Goal: Navigation & Orientation: Find specific page/section

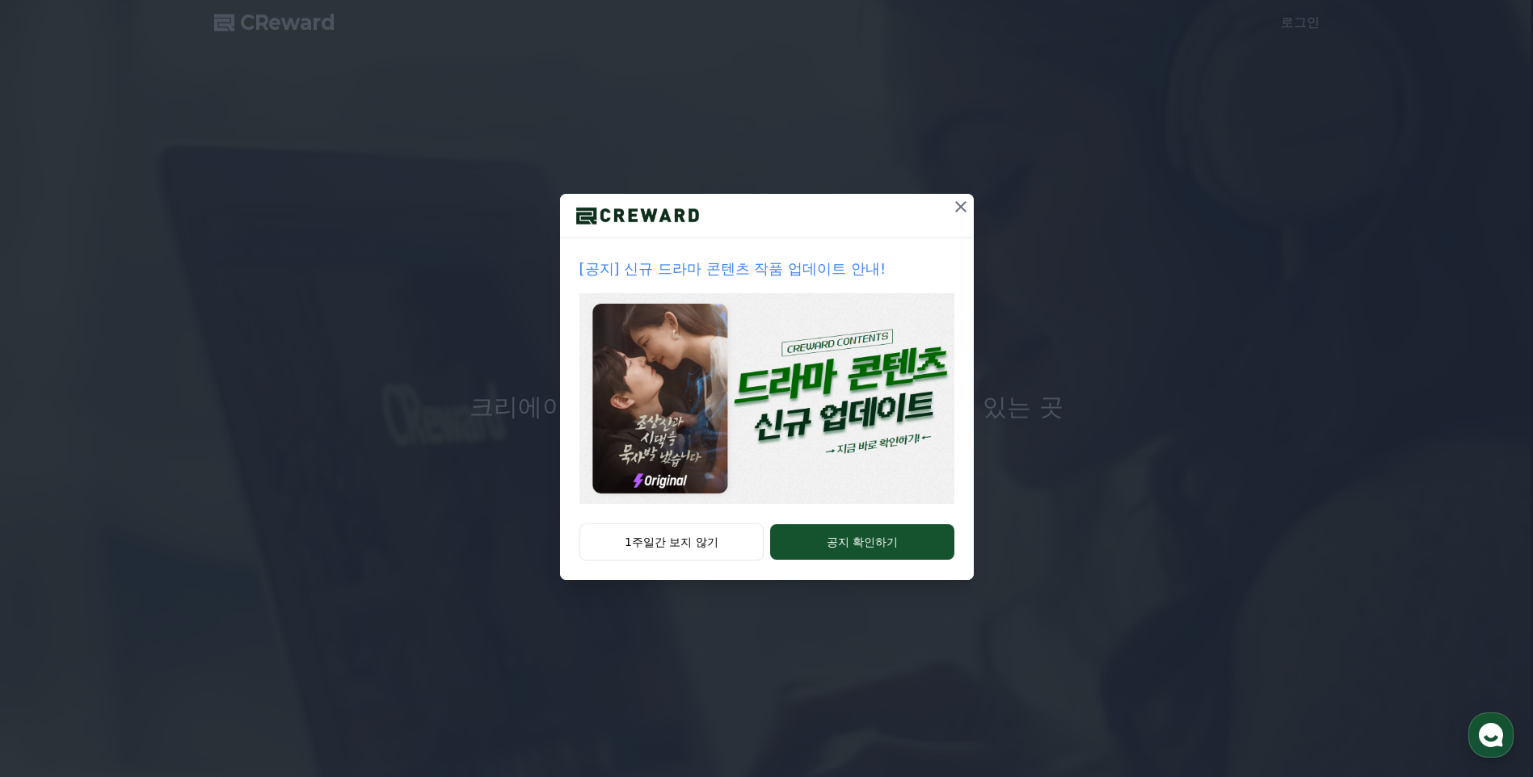
click at [958, 209] on icon at bounding box center [960, 206] width 11 height 11
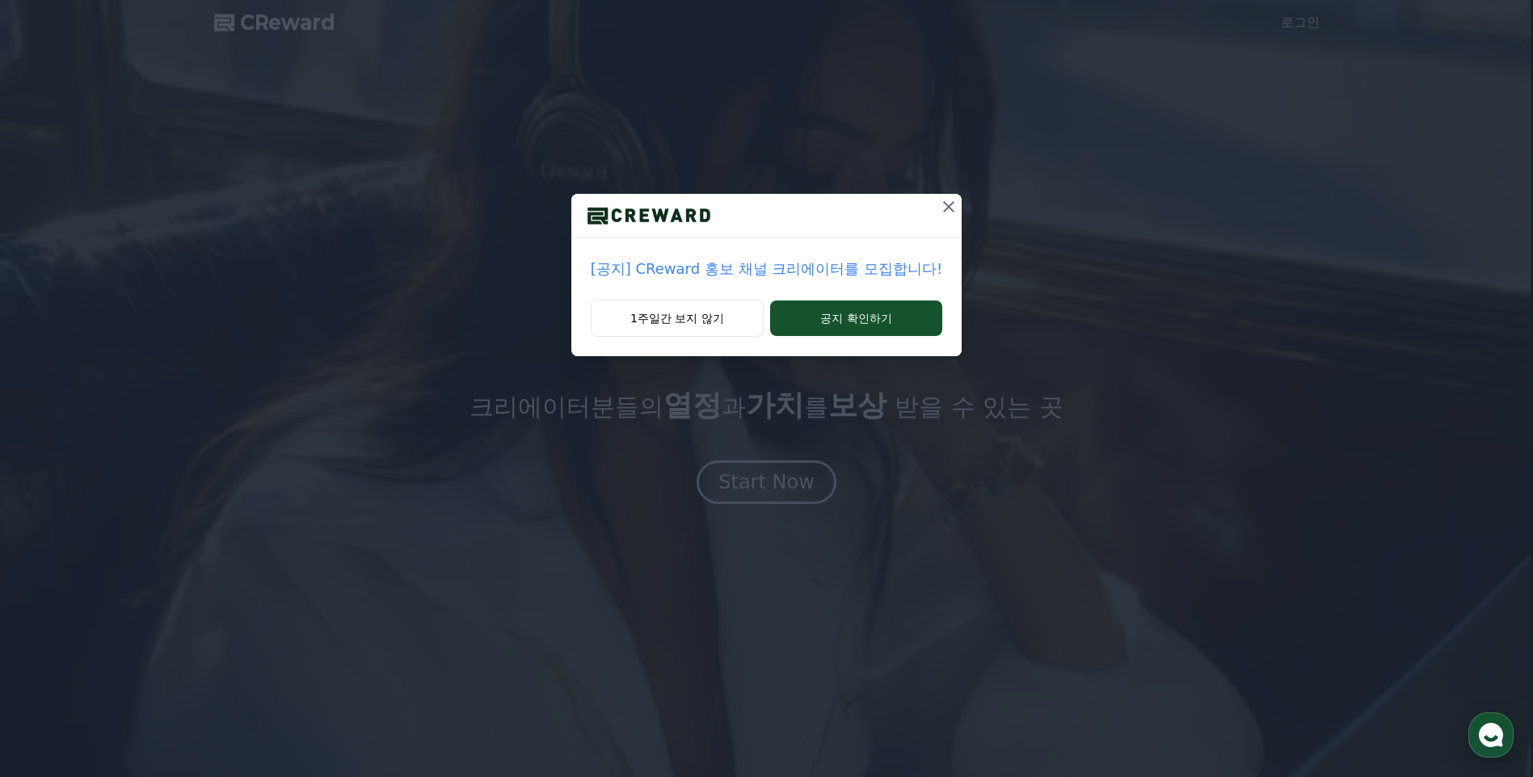
click at [946, 207] on icon at bounding box center [948, 206] width 19 height 19
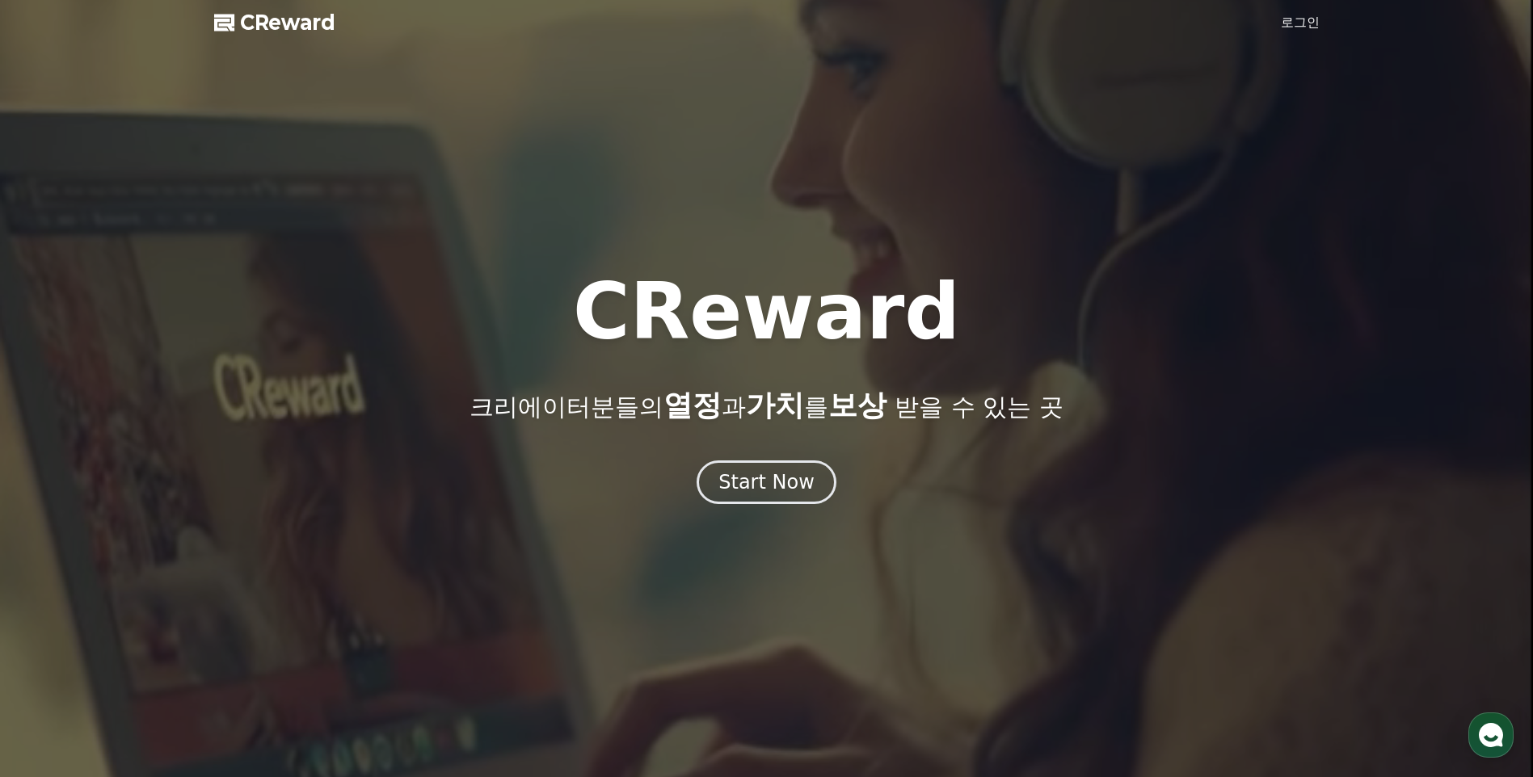
click at [946, 207] on div at bounding box center [766, 388] width 1533 height 777
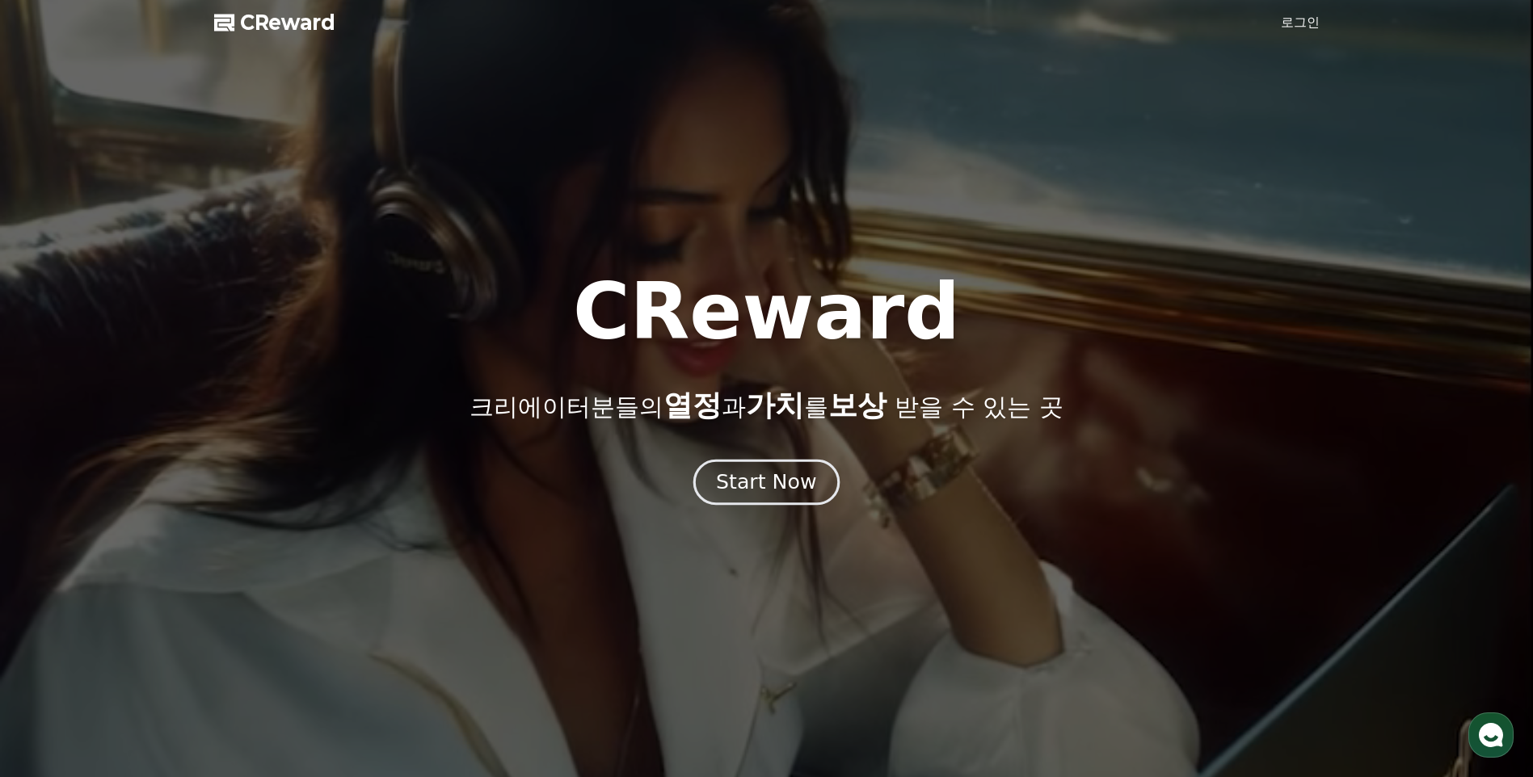
click at [770, 482] on div "Start Now" at bounding box center [766, 482] width 100 height 27
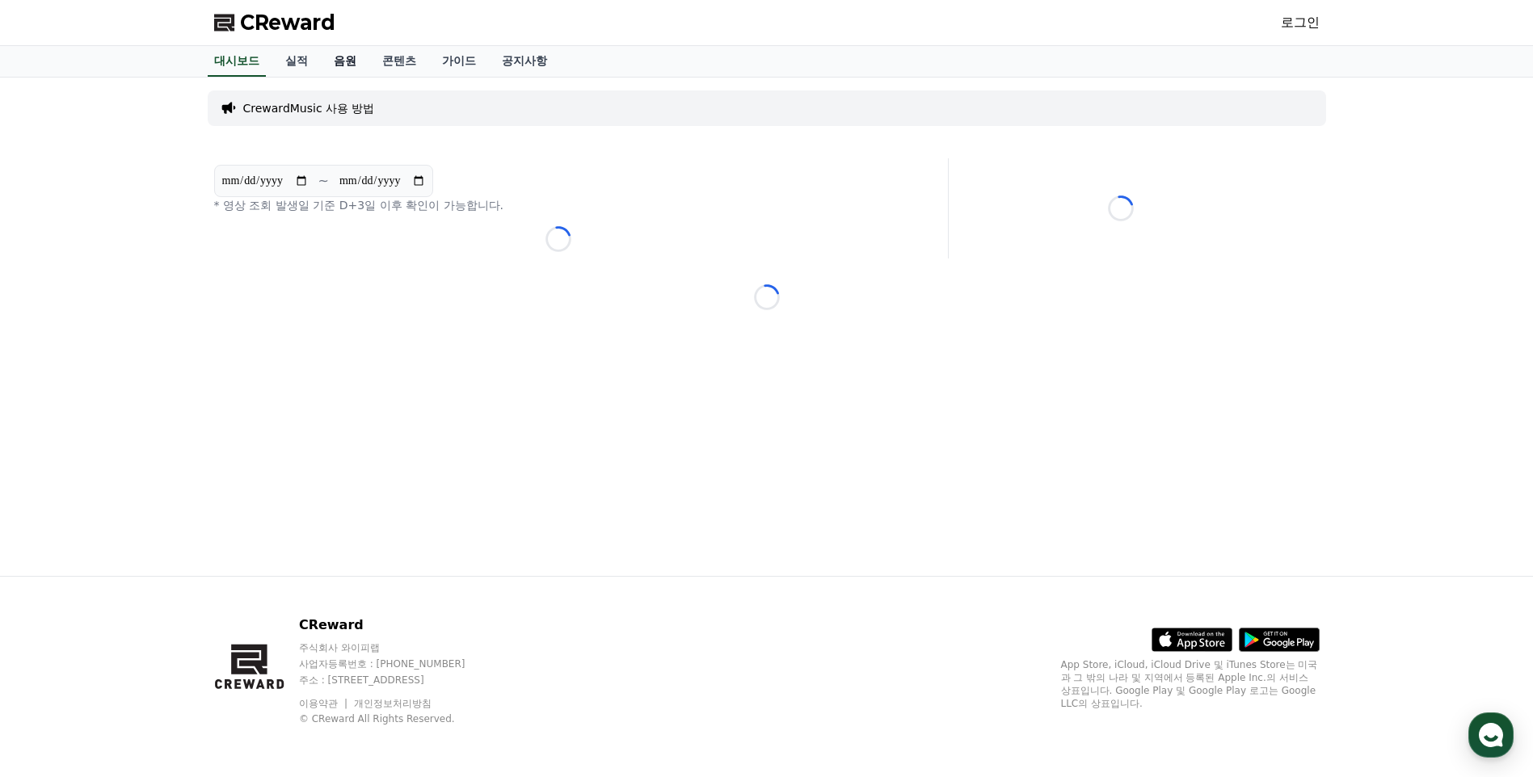
click at [342, 60] on link "음원" at bounding box center [345, 61] width 48 height 31
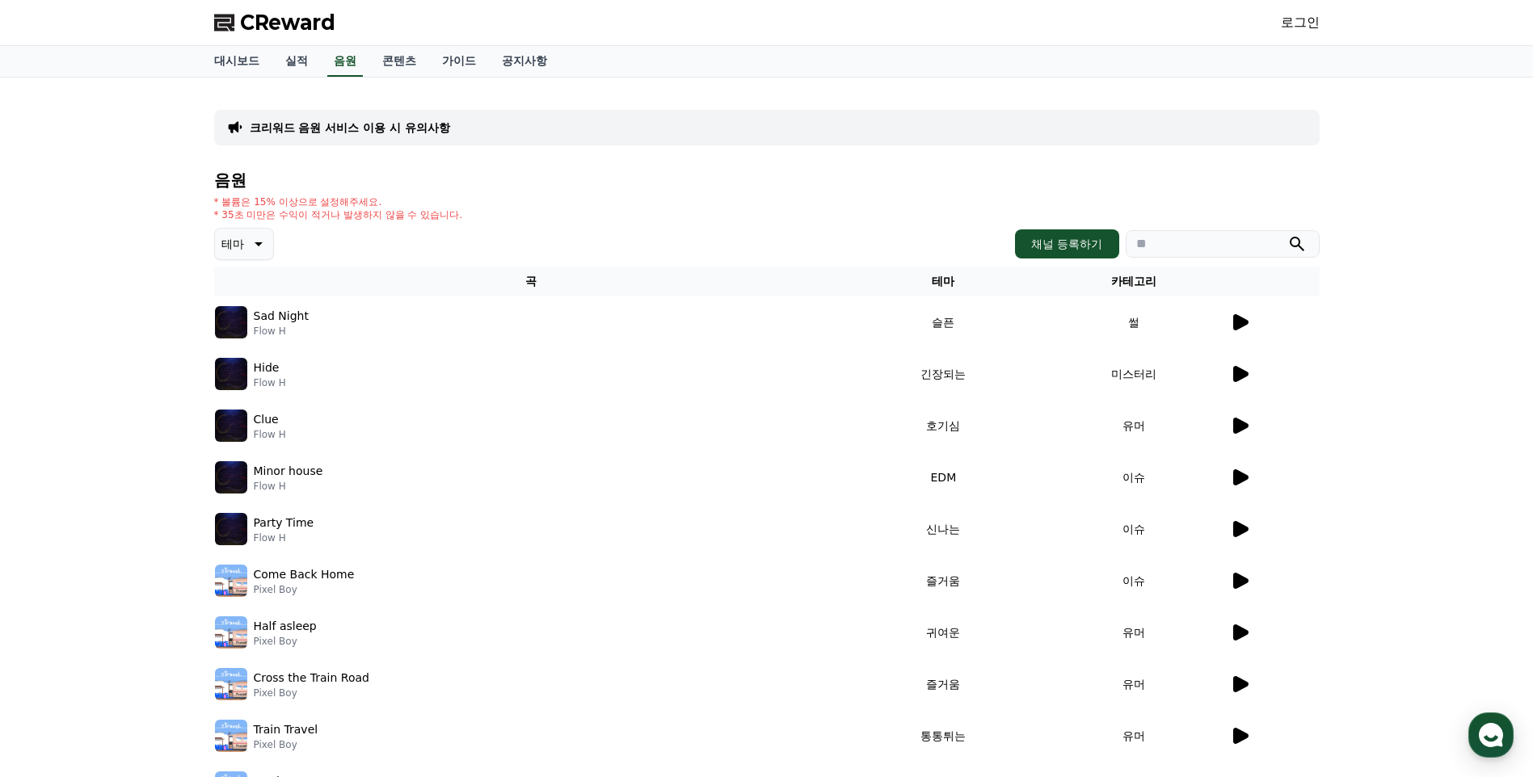
click at [1307, 22] on link "로그인" at bounding box center [1299, 22] width 39 height 19
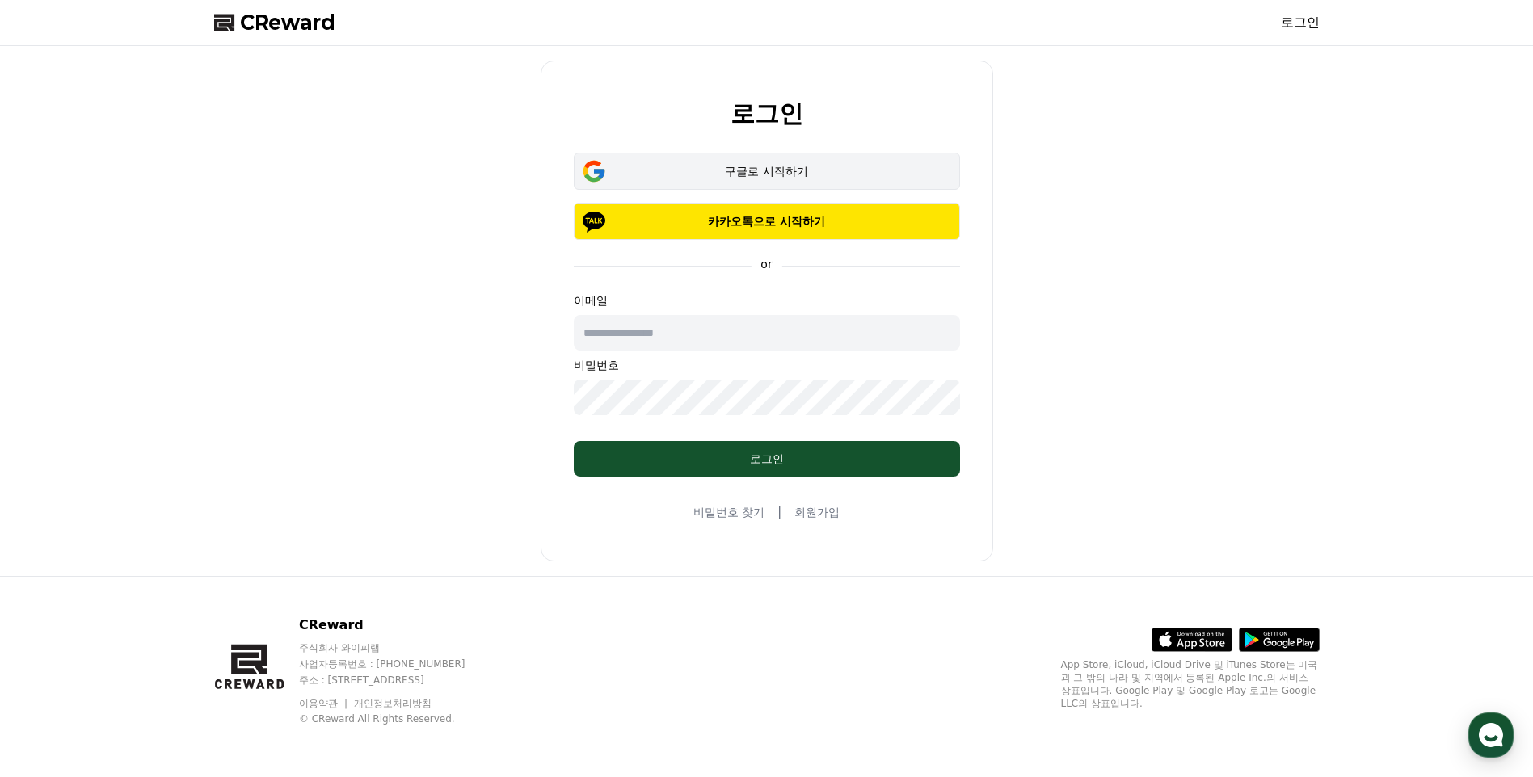
click at [718, 176] on div "구글로 시작하기" at bounding box center [766, 171] width 339 height 16
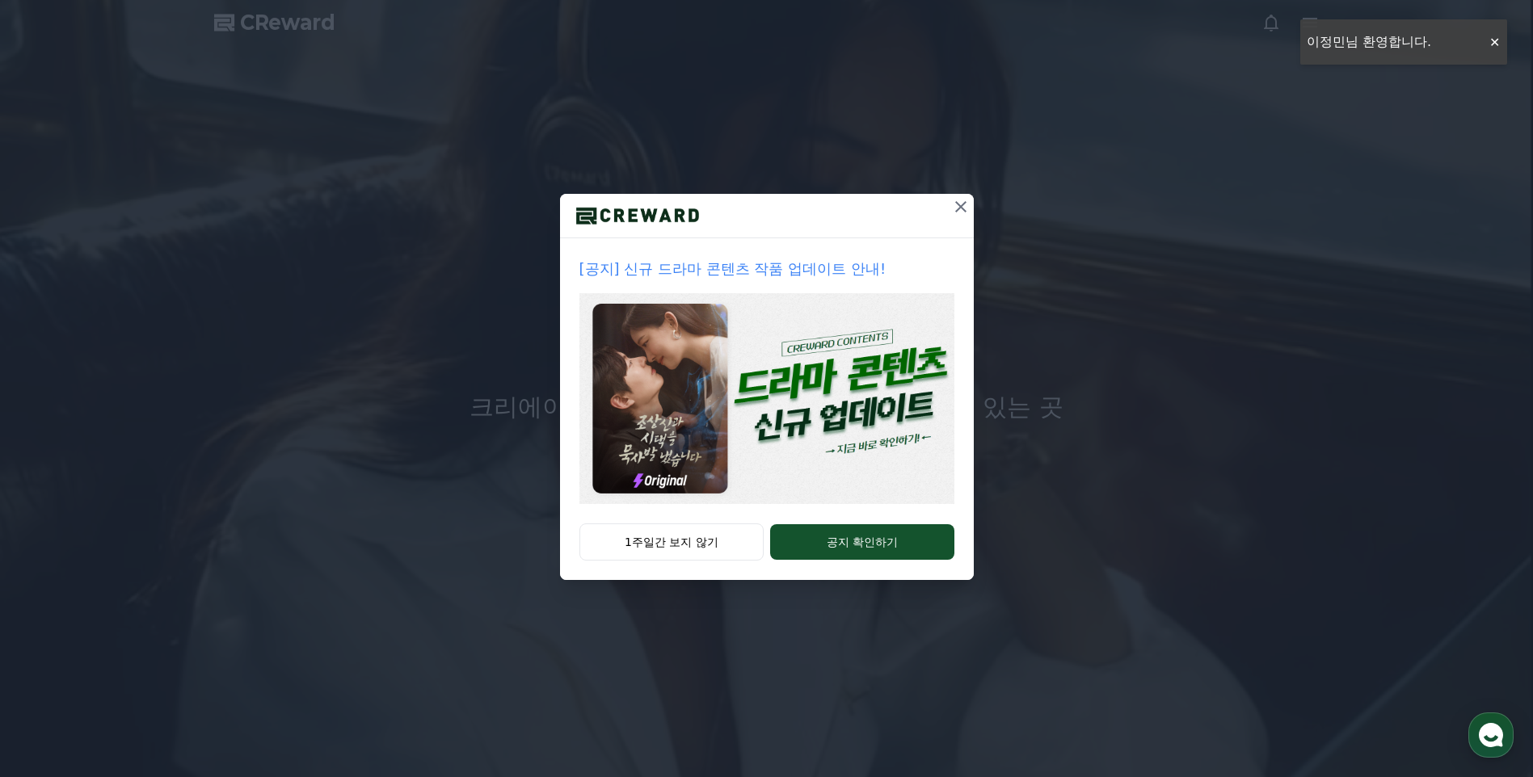
click at [961, 206] on icon at bounding box center [960, 206] width 11 height 11
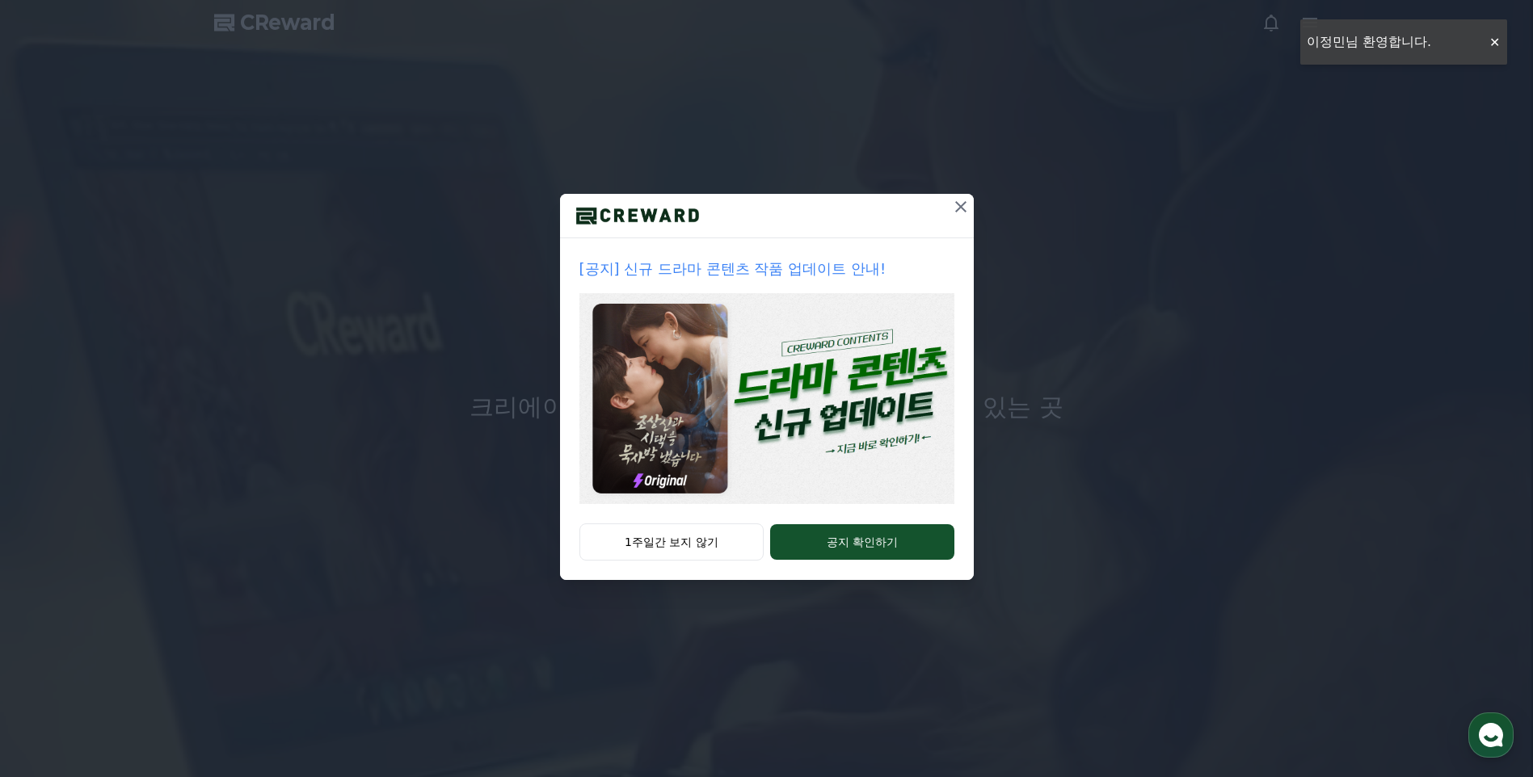
click at [961, 206] on div "[공지] 신규 드라마 콘텐츠 작품 업데이트 안내! 1주일간 보지 않기 공지 확인하기" at bounding box center [766, 303] width 1533 height 606
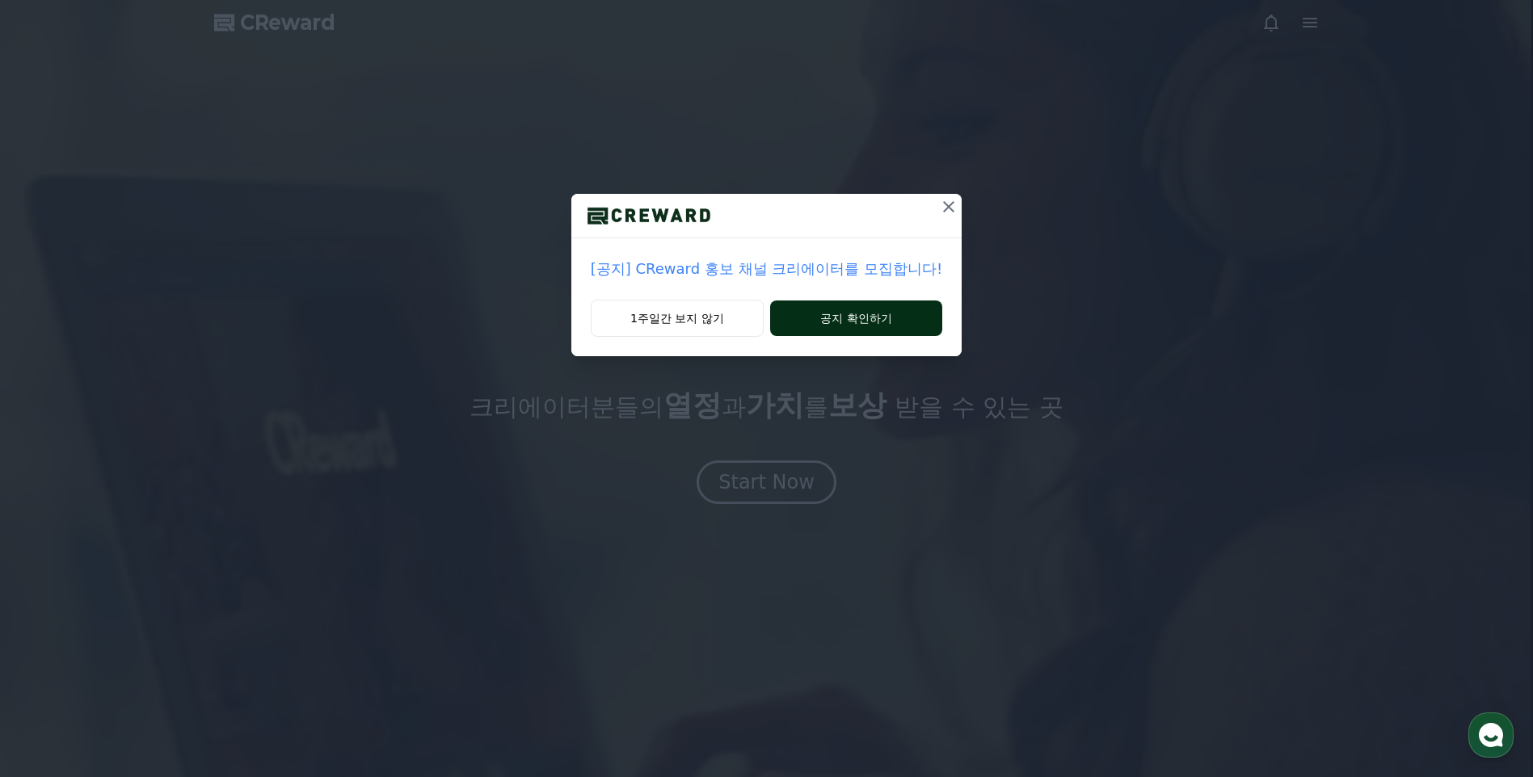
click at [868, 313] on button "공지 확인하기" at bounding box center [856, 319] width 172 height 36
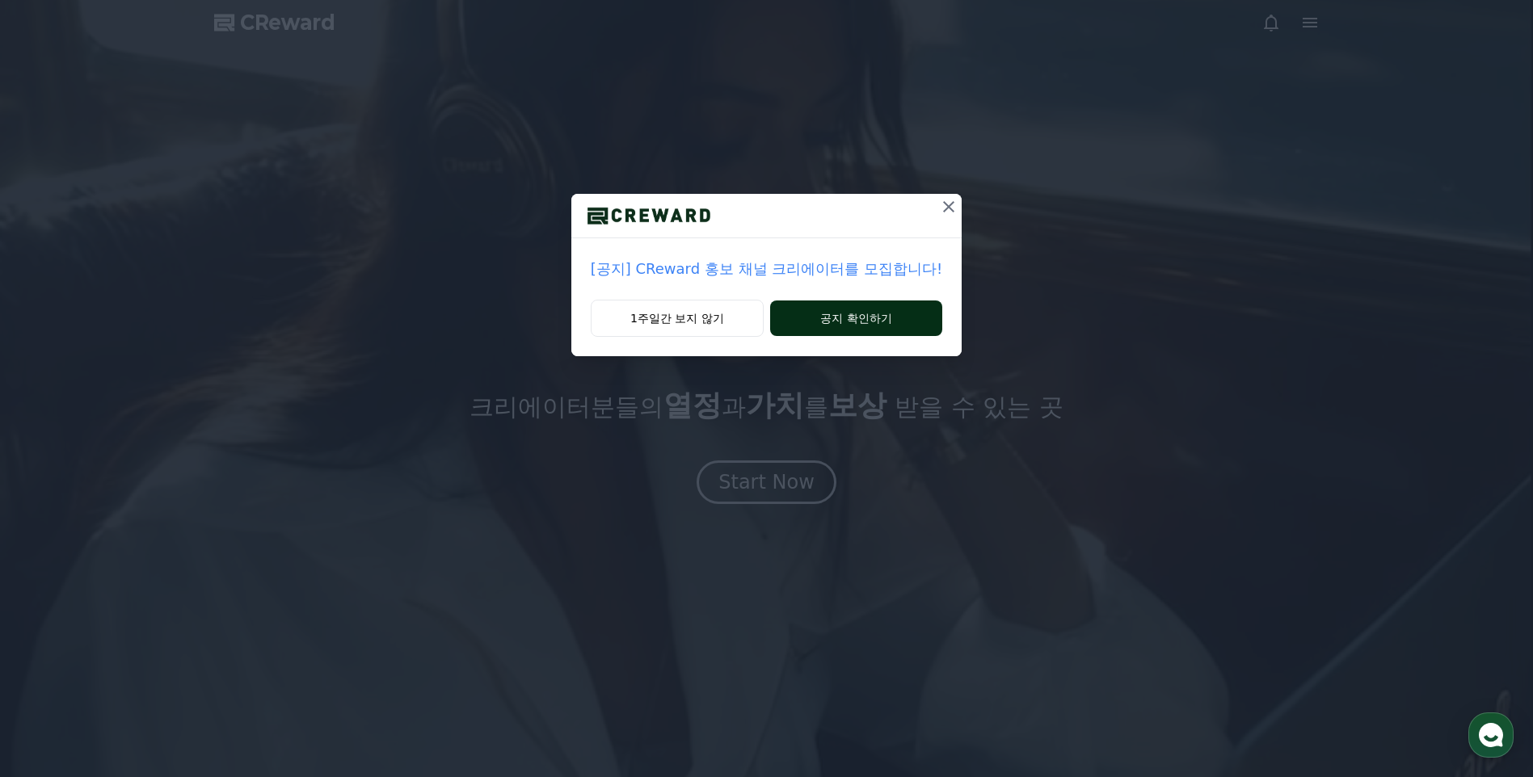
click at [868, 313] on button "공지 확인하기" at bounding box center [856, 319] width 172 height 36
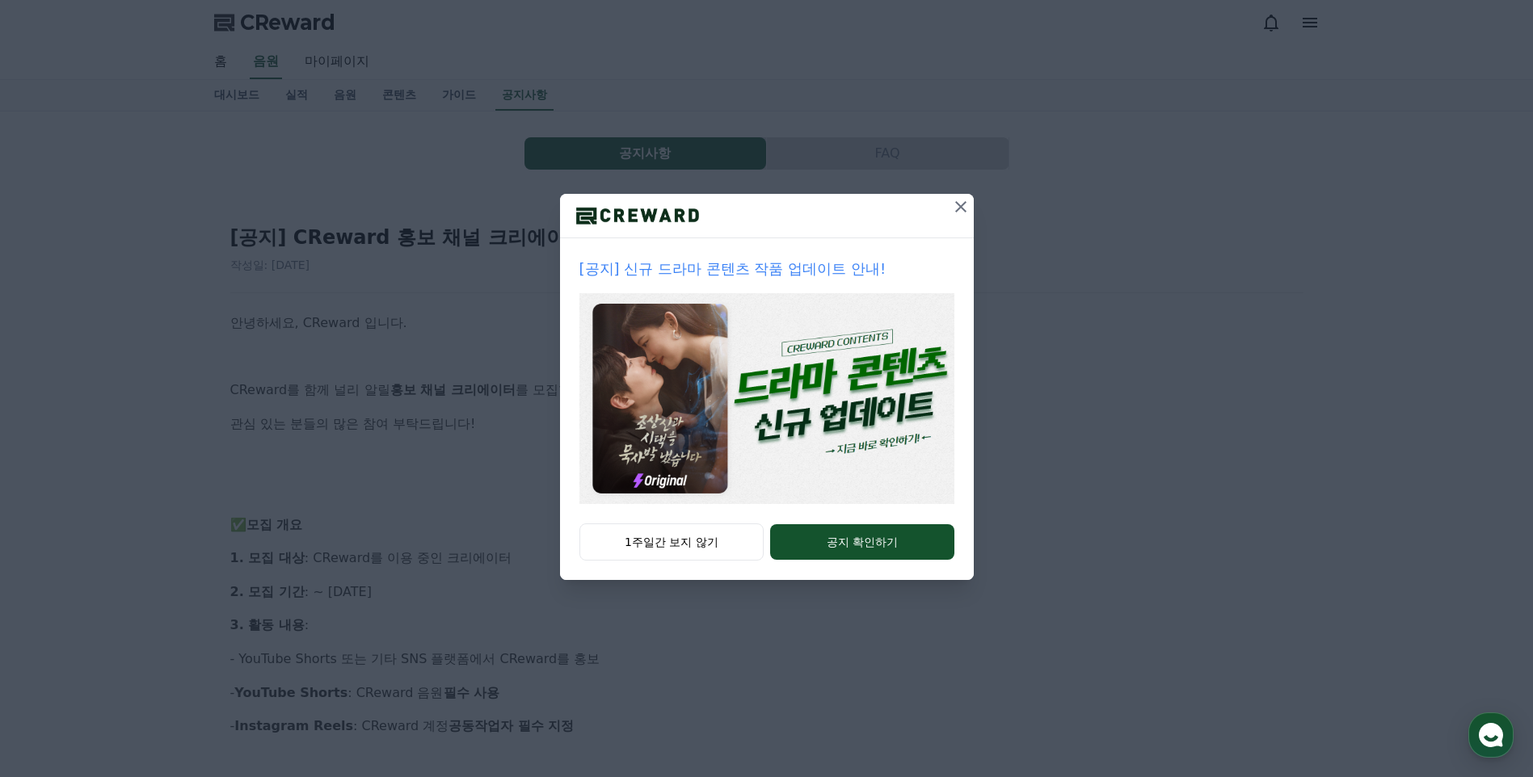
click at [965, 207] on icon at bounding box center [960, 206] width 19 height 19
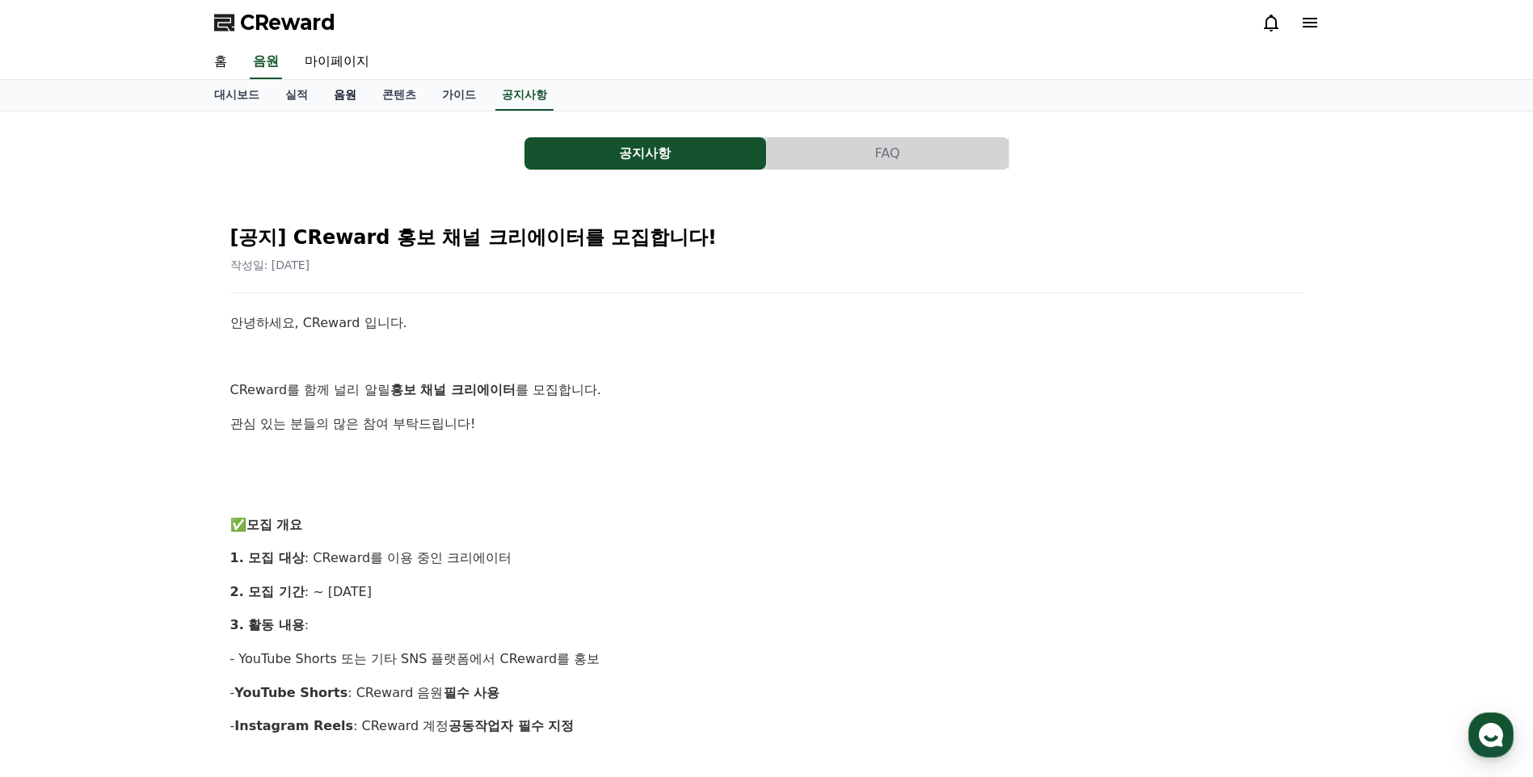
click at [339, 95] on link "음원" at bounding box center [345, 95] width 48 height 31
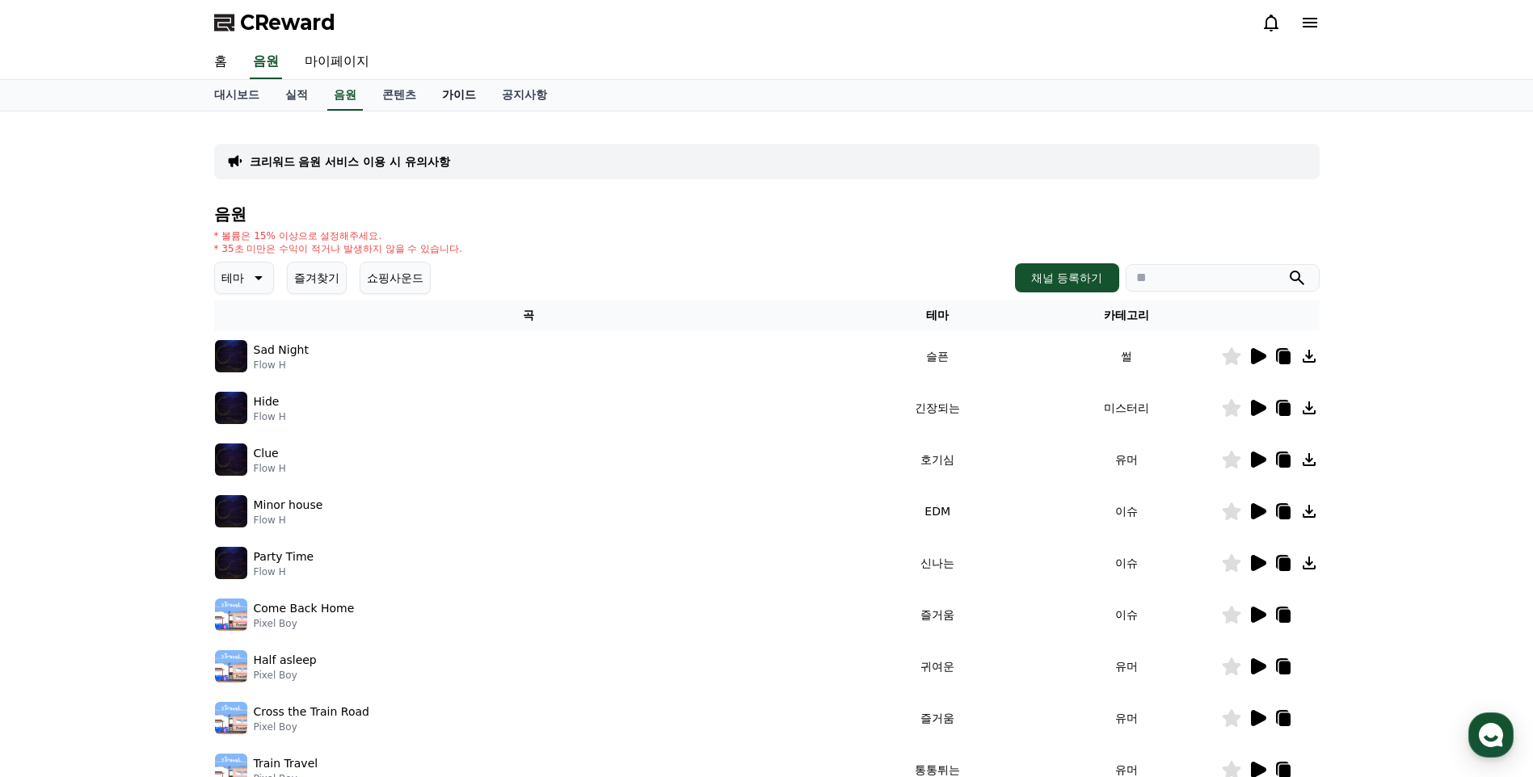
click at [444, 92] on link "가이드" at bounding box center [459, 95] width 60 height 31
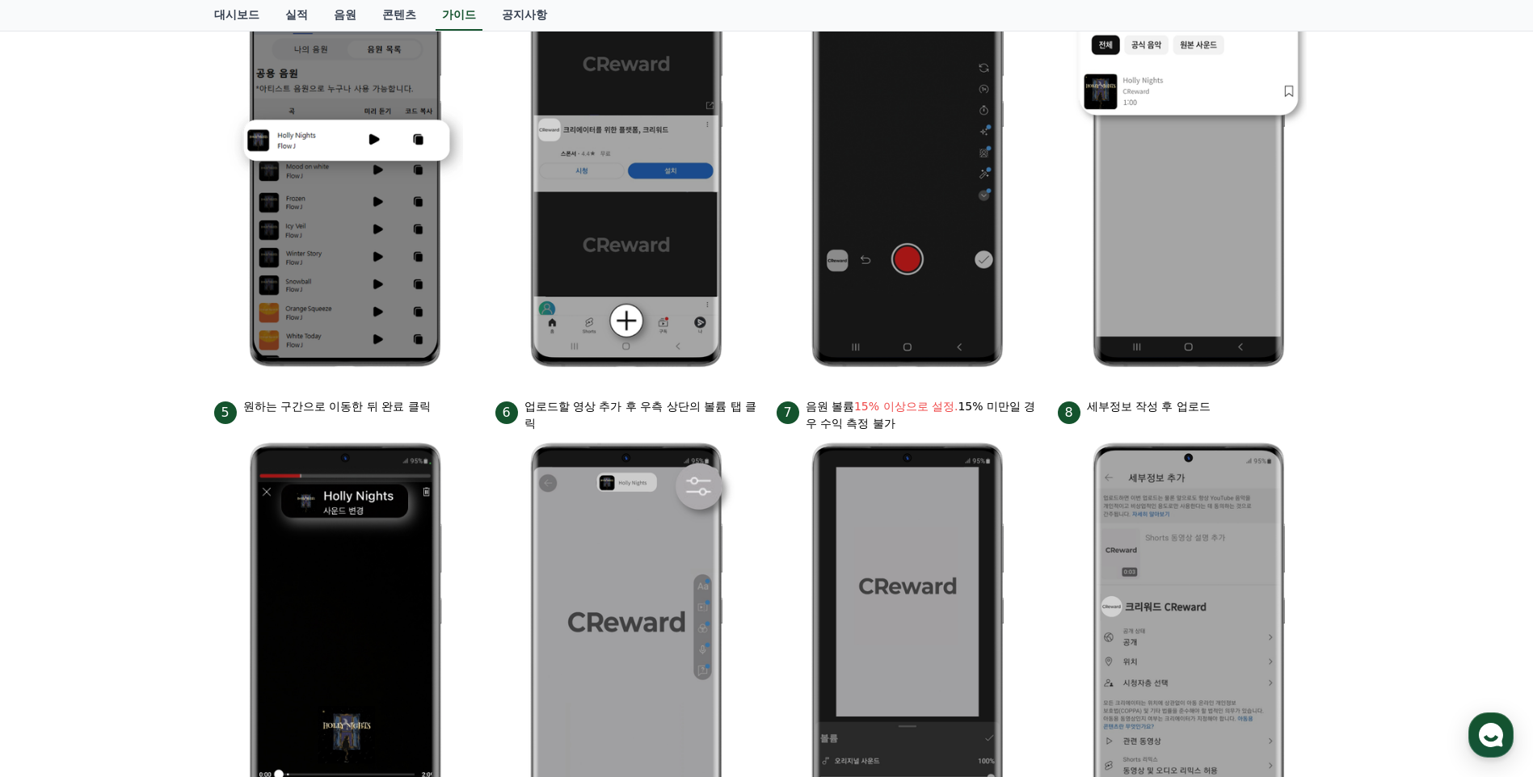
scroll to position [81, 0]
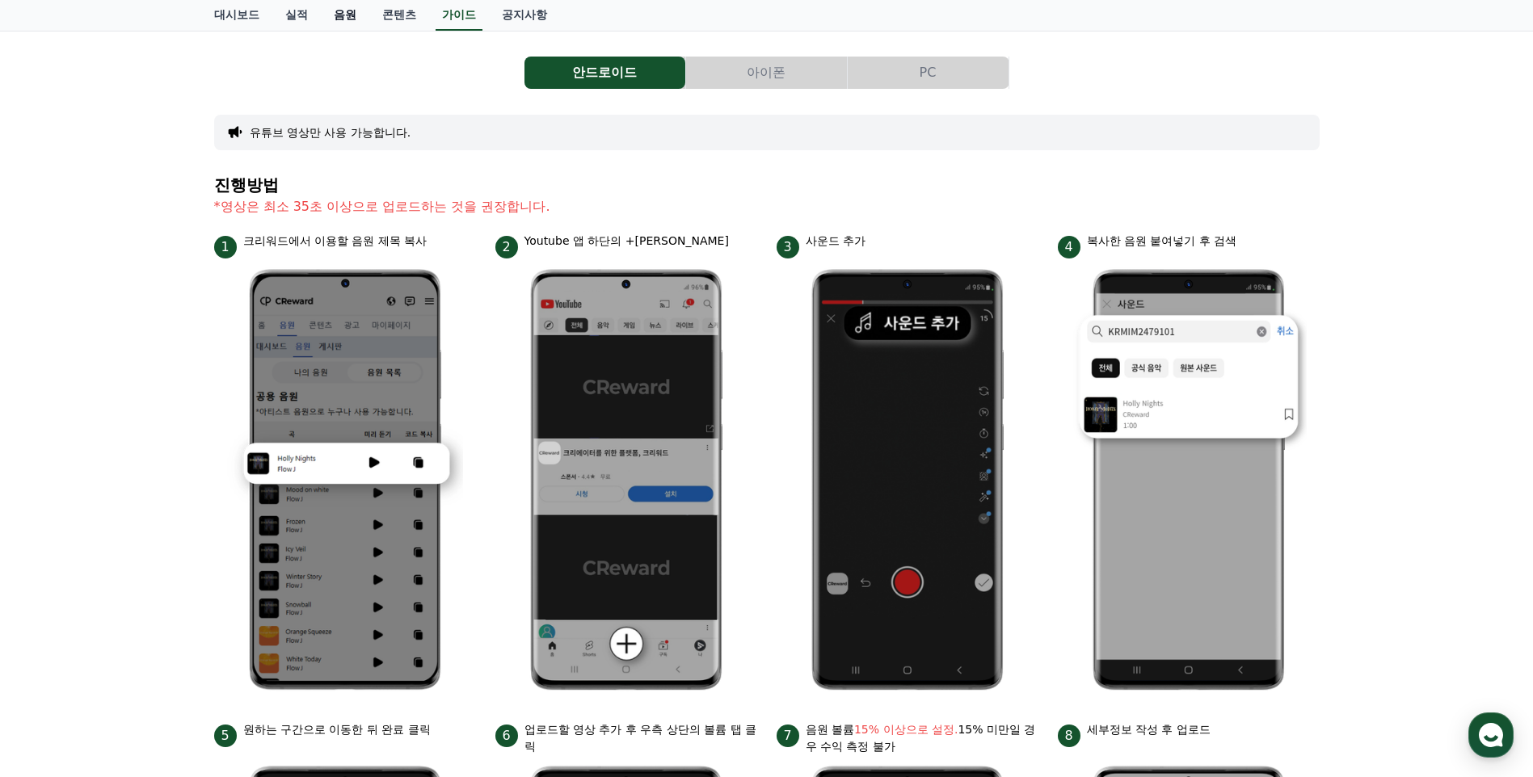
click at [343, 16] on link "음원" at bounding box center [345, 15] width 48 height 31
click at [343, 16] on div "CReward 홈 음원 마이페이지 대시보드 실적 음원 콘텐츠 가이드 공지사항 안드로이드 아이폰 PC 유튜브 영상만 사용 가능합니다. 진행방법 …" at bounding box center [766, 666] width 1533 height 1494
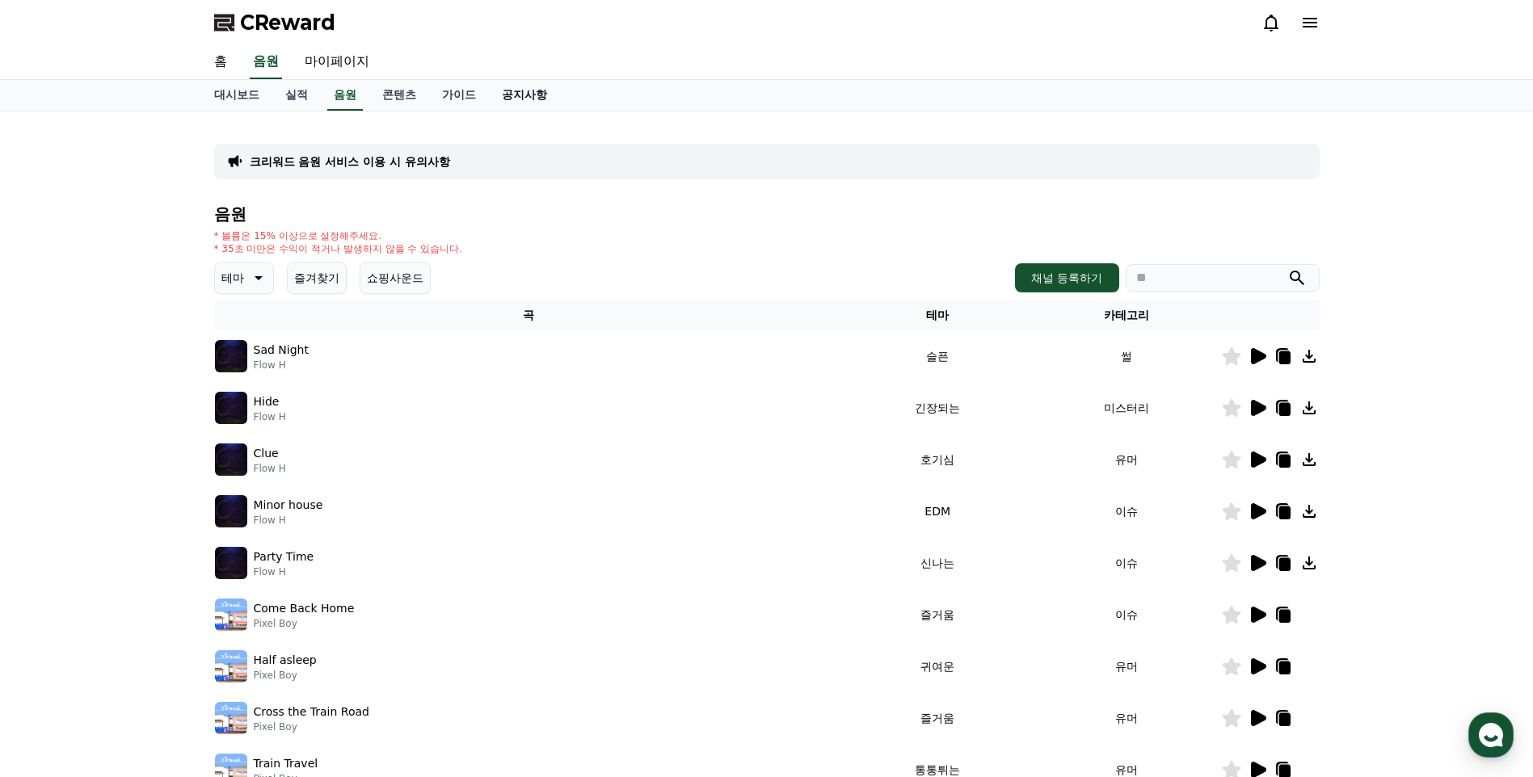
click at [519, 93] on link "공지사항" at bounding box center [524, 95] width 71 height 31
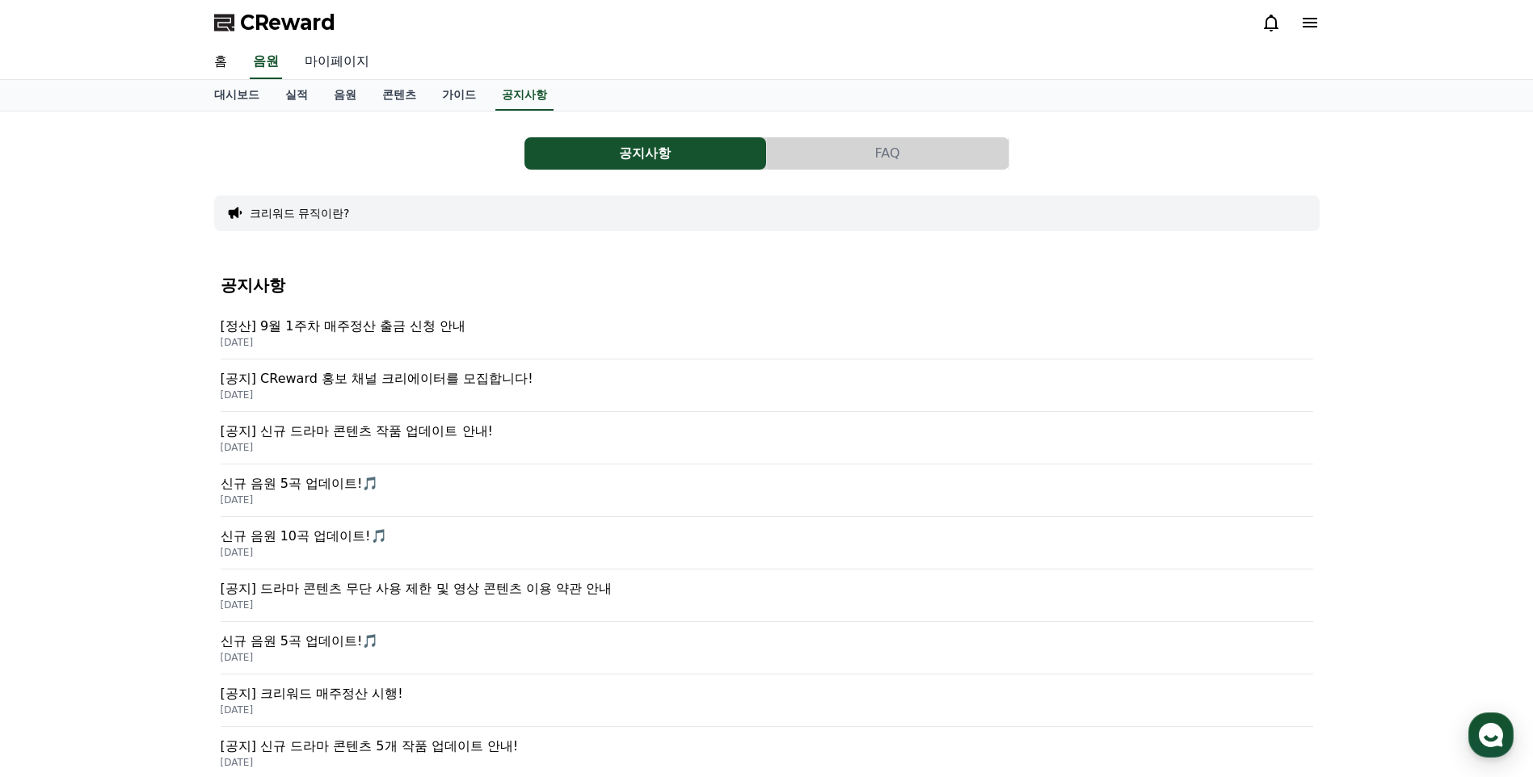
click at [327, 62] on link "마이페이지" at bounding box center [337, 62] width 90 height 34
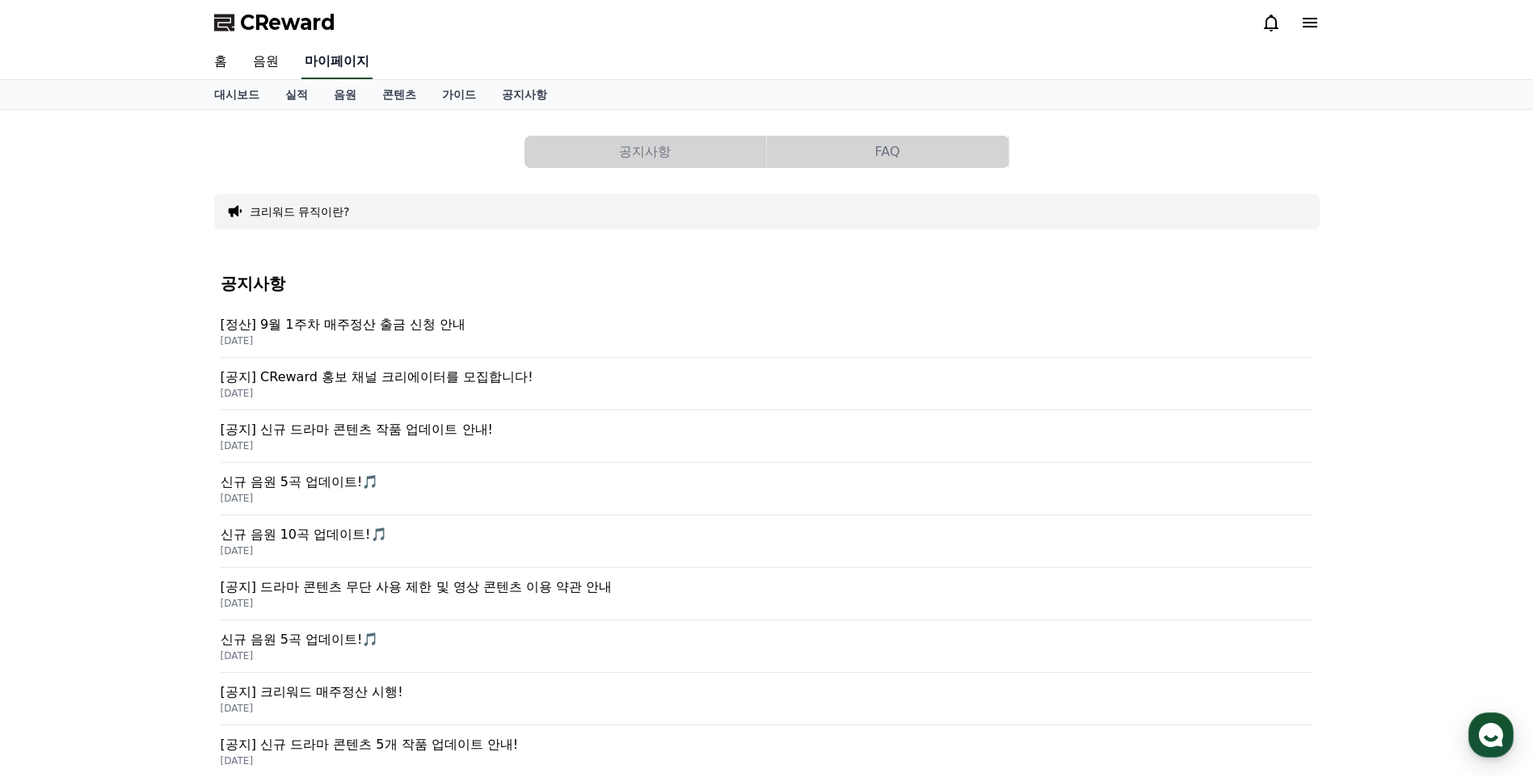
select select "**********"
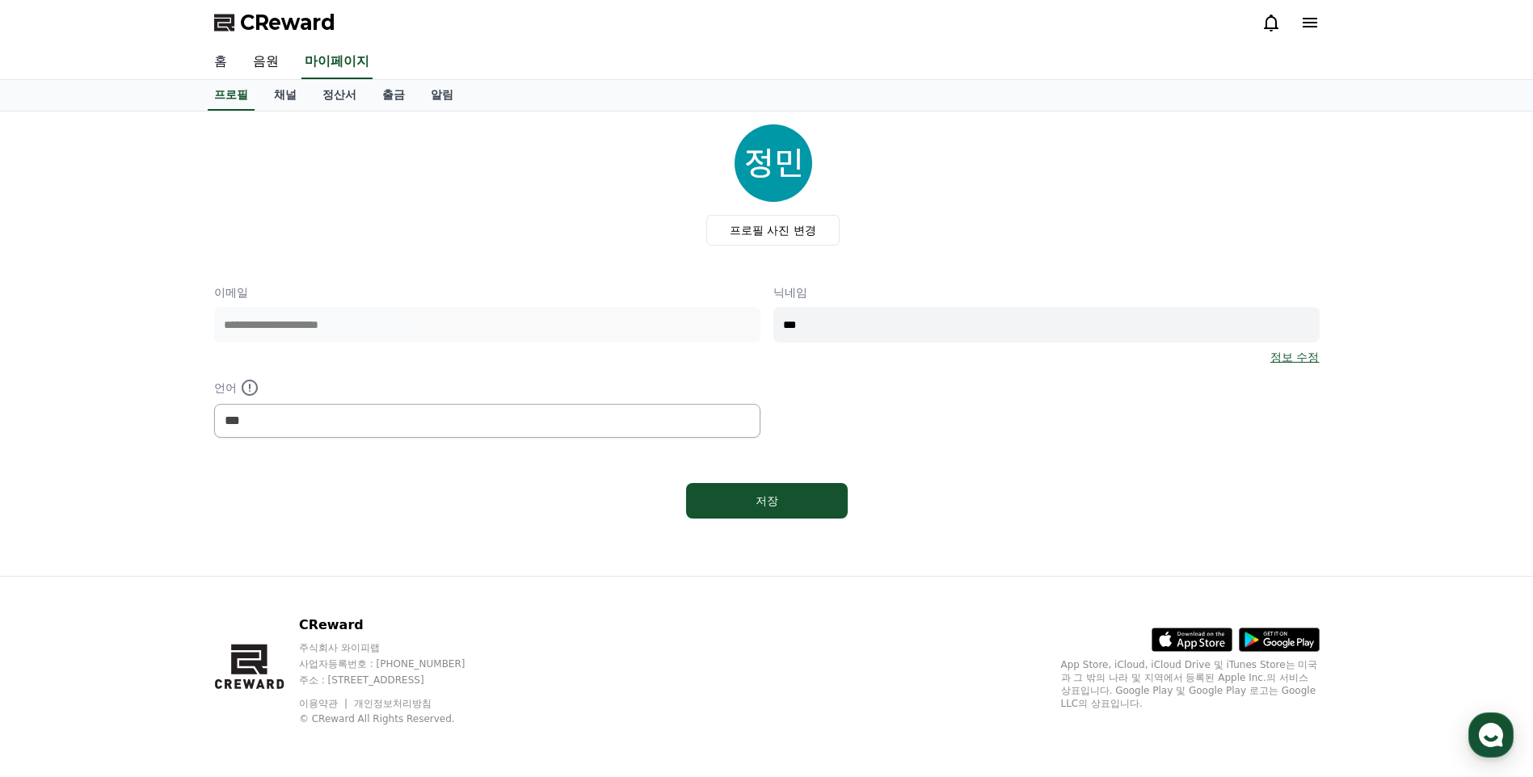
click at [224, 54] on link "홈" at bounding box center [220, 62] width 39 height 34
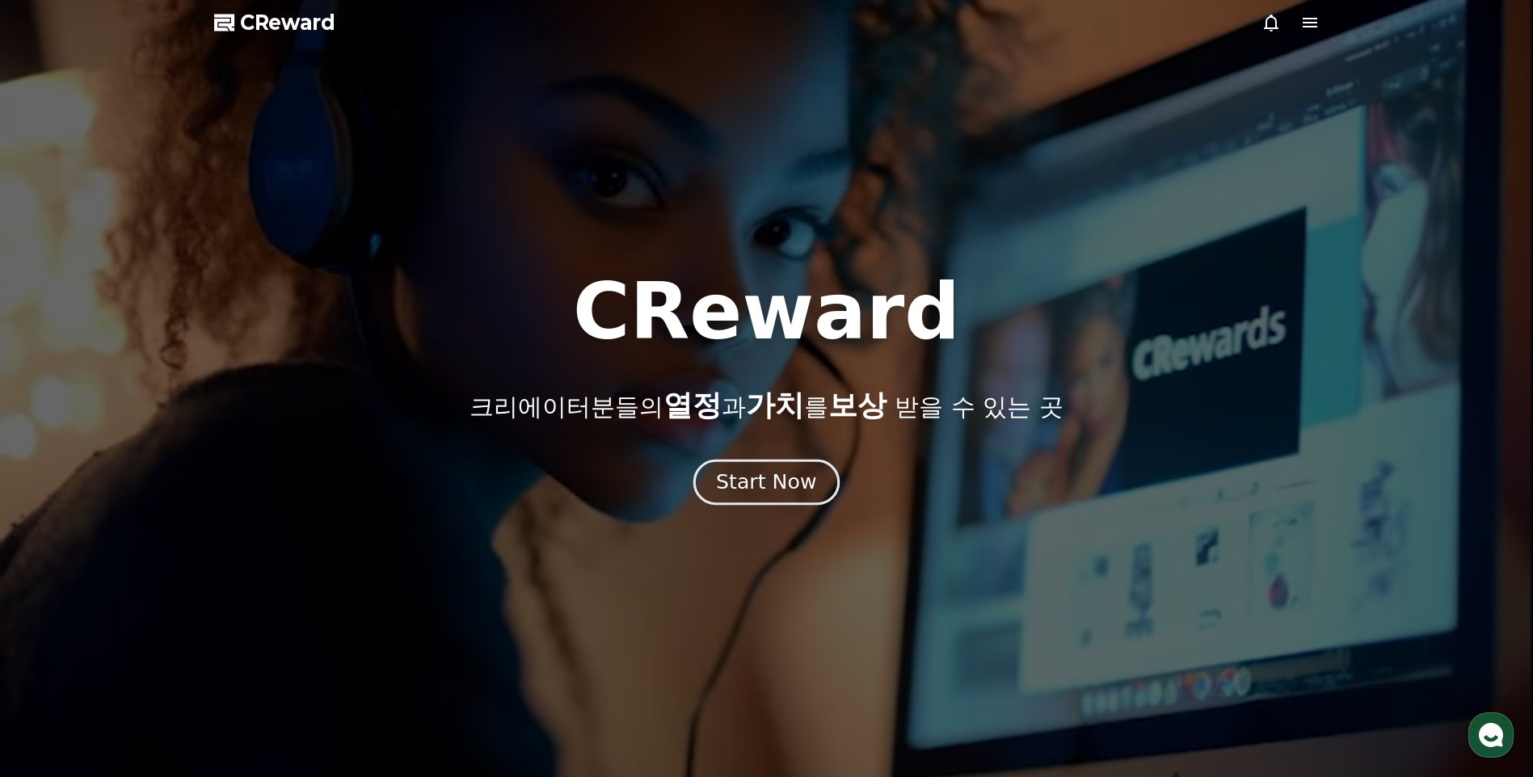
click at [759, 482] on div "Start Now" at bounding box center [766, 482] width 100 height 27
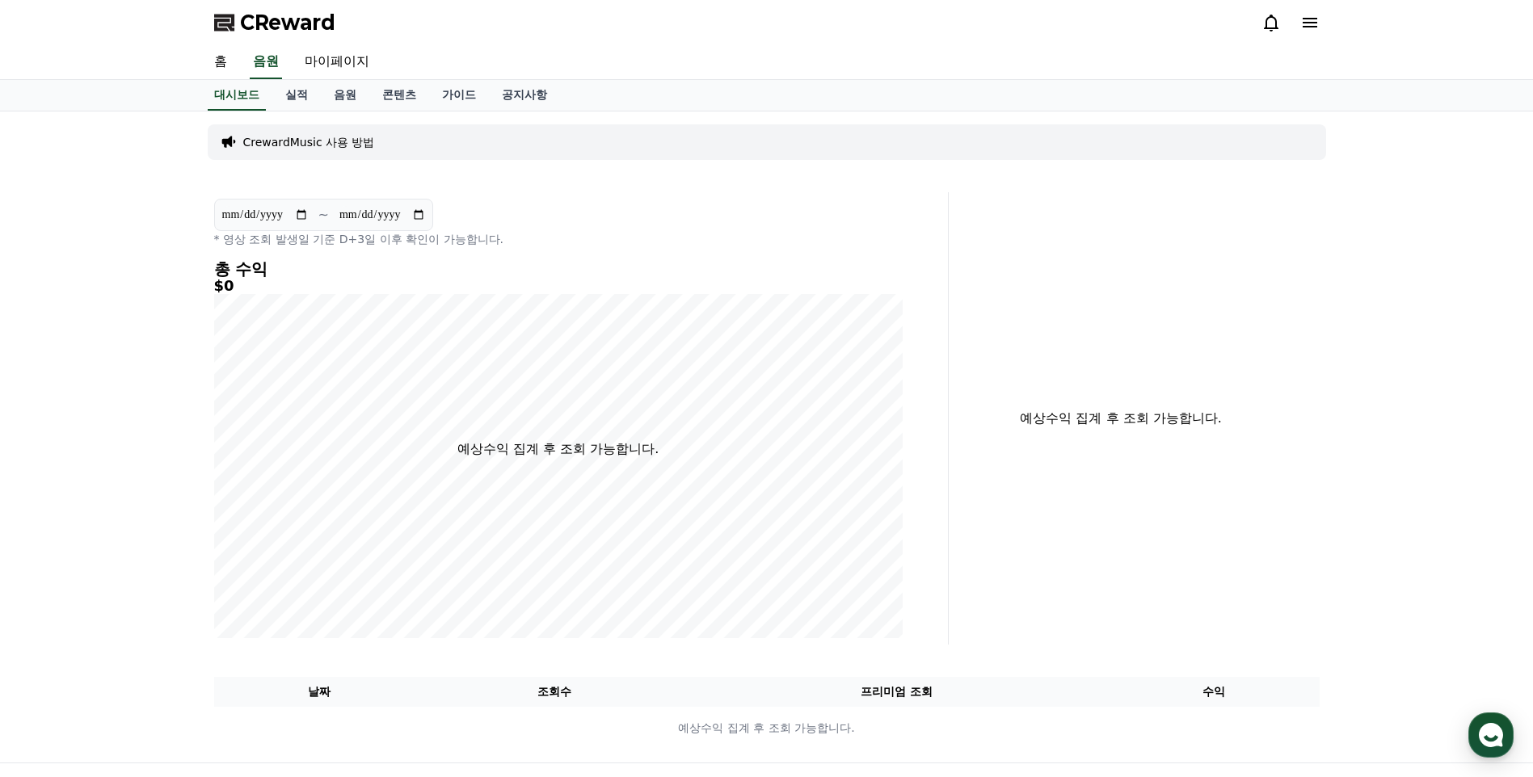
click at [1314, 19] on icon at bounding box center [1309, 23] width 15 height 10
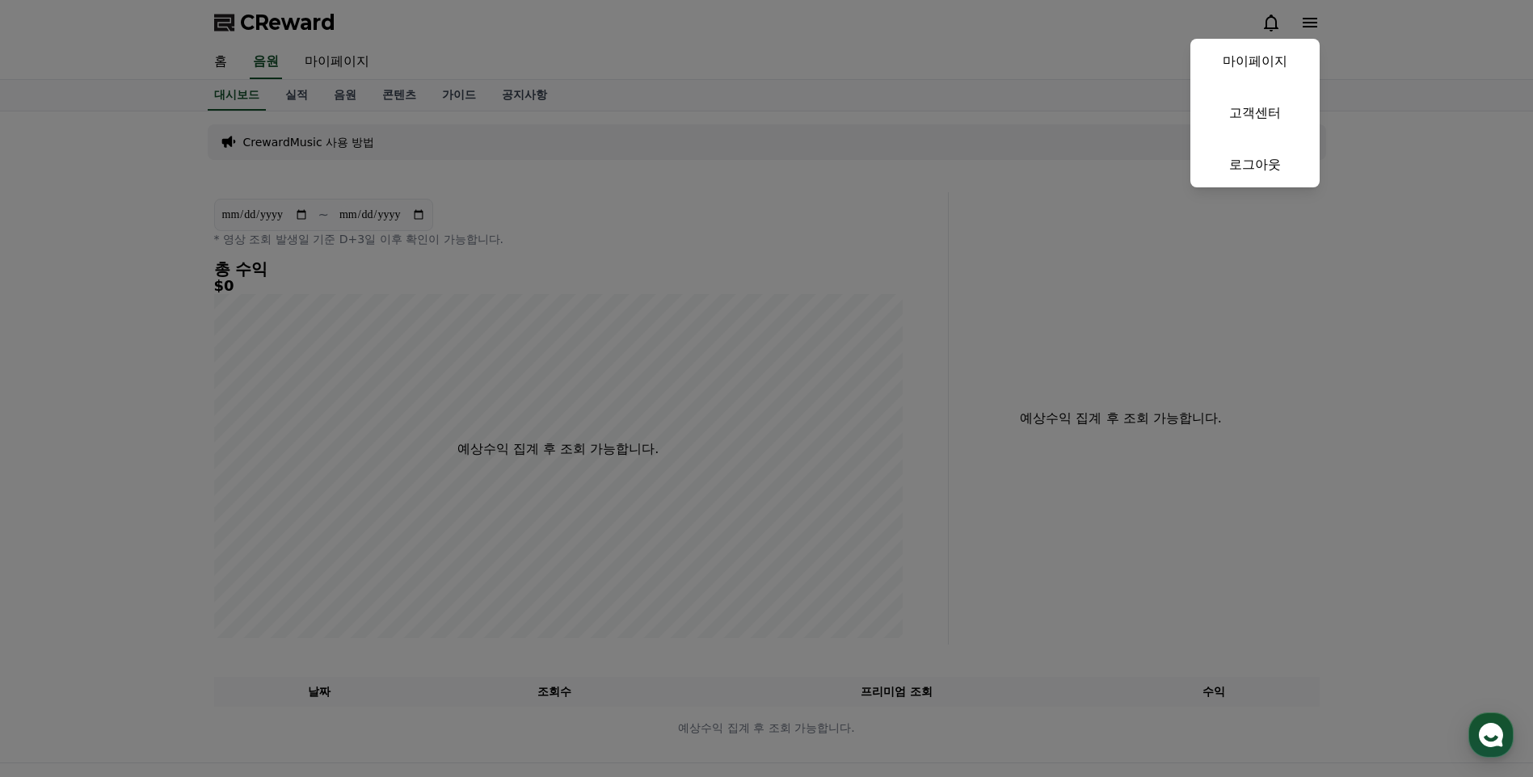
click at [1313, 19] on button "close" at bounding box center [766, 388] width 1533 height 777
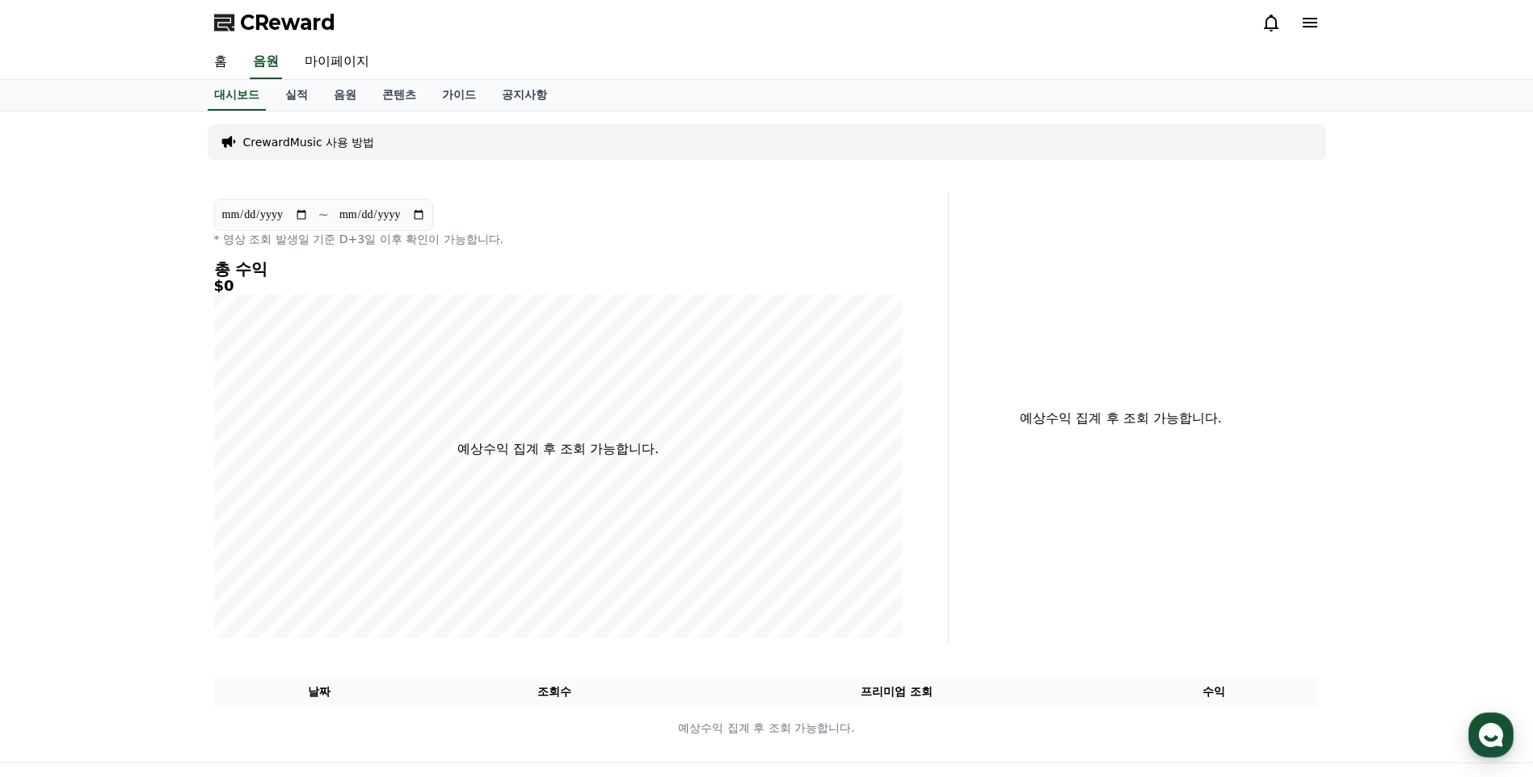
click at [1313, 19] on icon at bounding box center [1309, 23] width 15 height 10
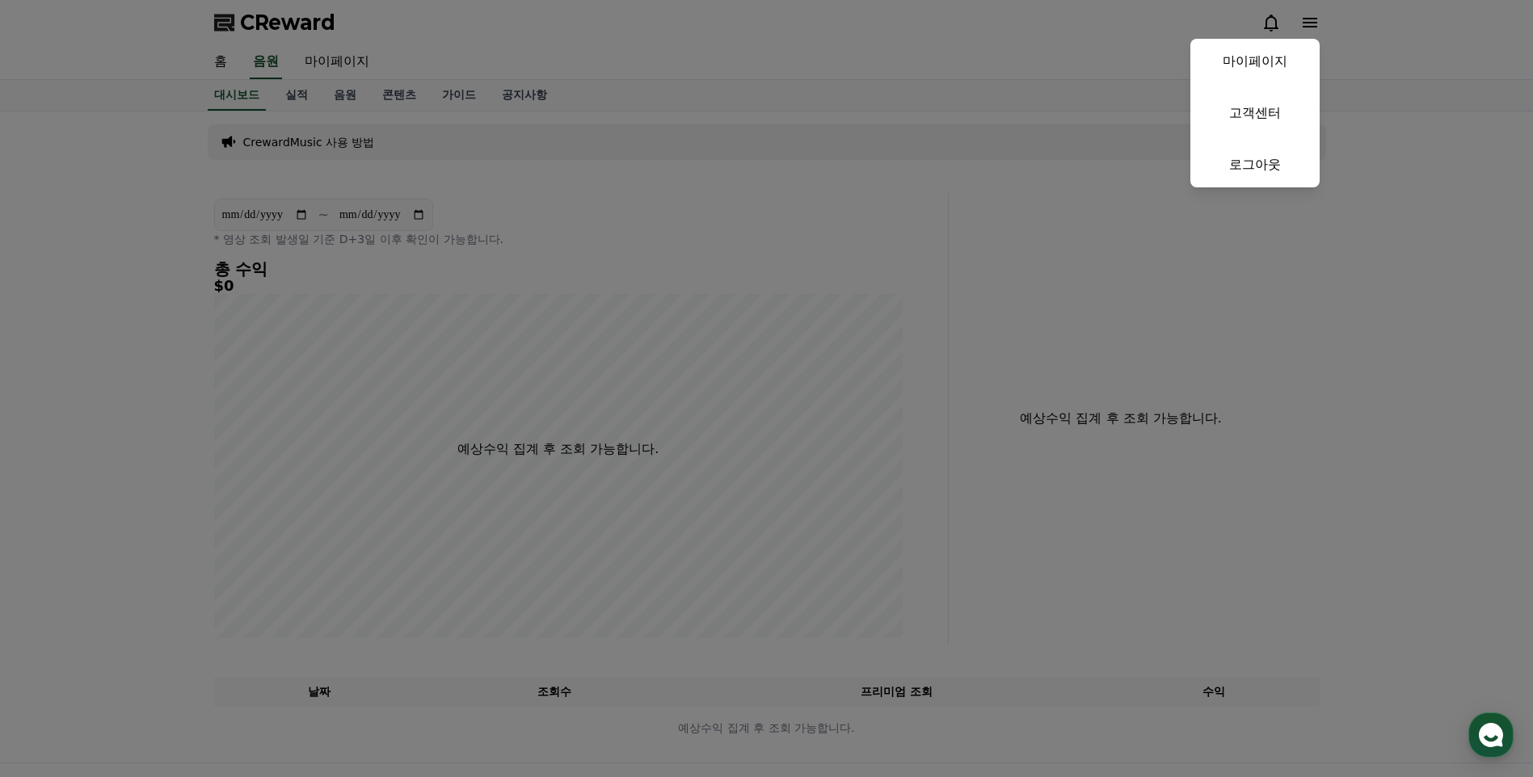
click at [1414, 36] on button "close" at bounding box center [766, 388] width 1533 height 777
click at [1414, 36] on div "CReward 마이페이지 고객센터 로그아웃" at bounding box center [766, 22] width 1533 height 45
